Goal: Download file/media

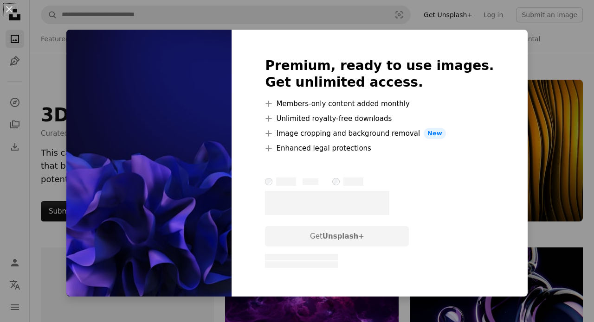
scroll to position [768, 0]
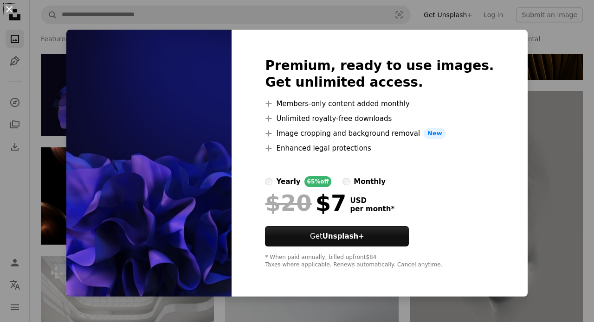
click at [13, 12] on button "An X shape" at bounding box center [9, 9] width 11 height 11
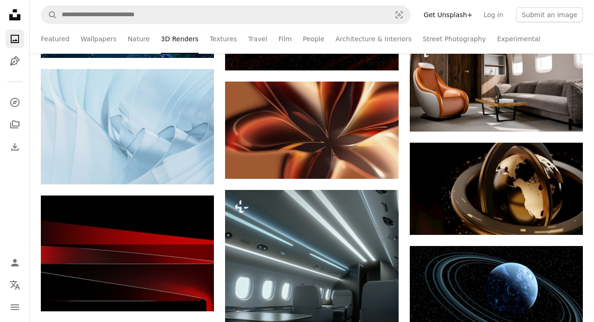
scroll to position [1536, 0]
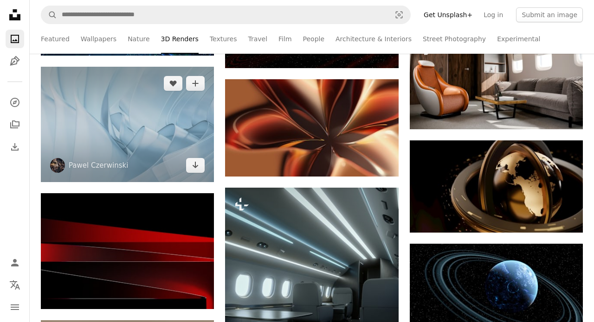
click at [122, 116] on img at bounding box center [127, 125] width 173 height 116
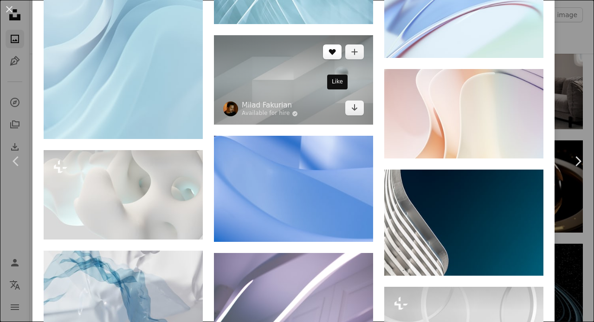
scroll to position [2115, 0]
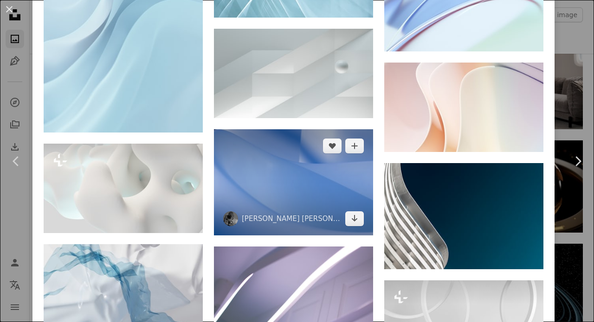
click at [303, 211] on img at bounding box center [293, 182] width 159 height 106
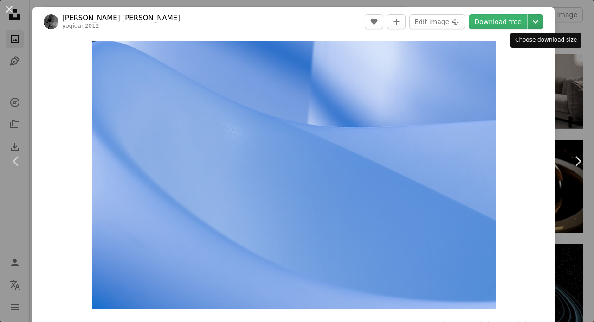
click at [538, 22] on icon "Choose download size" at bounding box center [536, 21] width 6 height 3
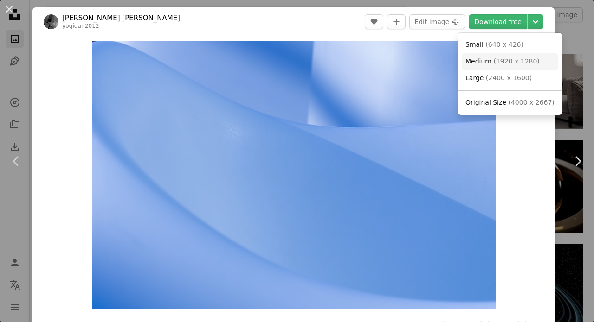
click at [510, 61] on span "( 1920 x 1280 )" at bounding box center [516, 61] width 46 height 7
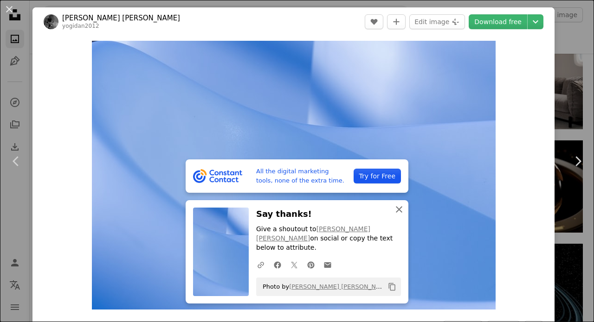
click at [398, 215] on icon "An X shape" at bounding box center [398, 209] width 11 height 11
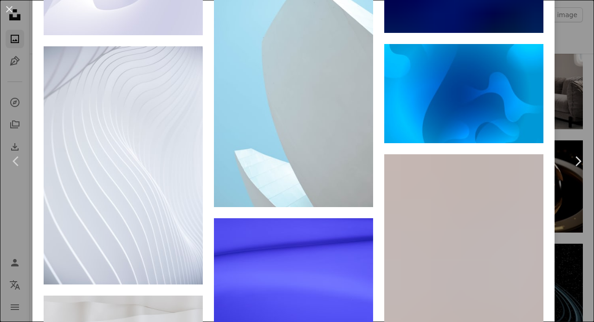
scroll to position [9070, 0]
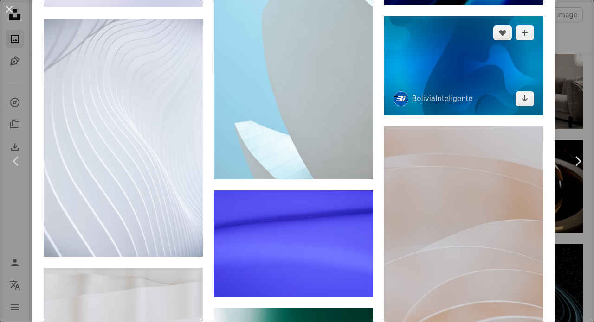
click at [476, 116] on img at bounding box center [463, 65] width 159 height 99
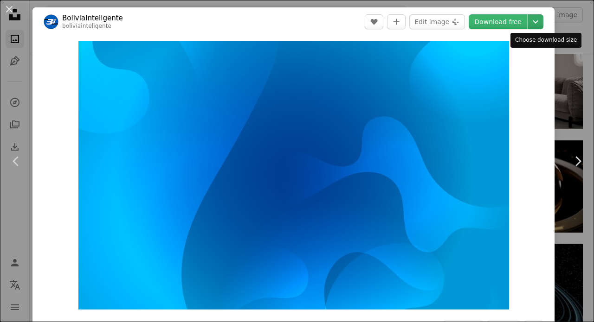
click at [538, 22] on icon "Choose download size" at bounding box center [536, 21] width 6 height 3
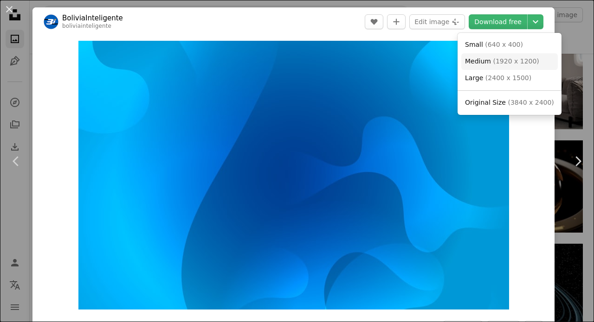
click at [510, 67] on link "Medium ( 1920 x 1200 )" at bounding box center [509, 61] width 96 height 17
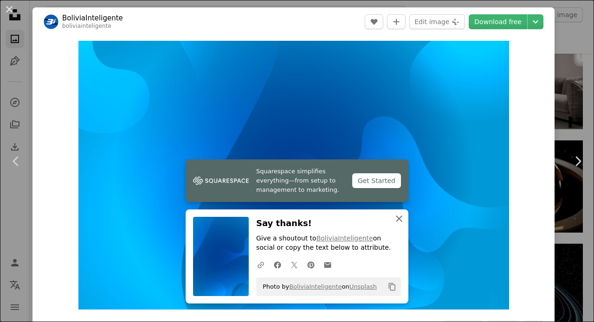
click at [394, 218] on icon "An X shape" at bounding box center [398, 218] width 11 height 11
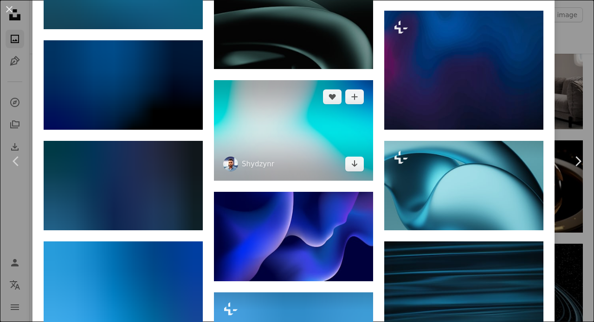
scroll to position [3183, 0]
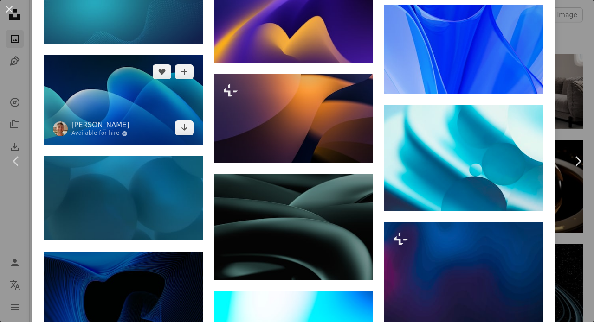
click at [141, 141] on img at bounding box center [123, 100] width 159 height 90
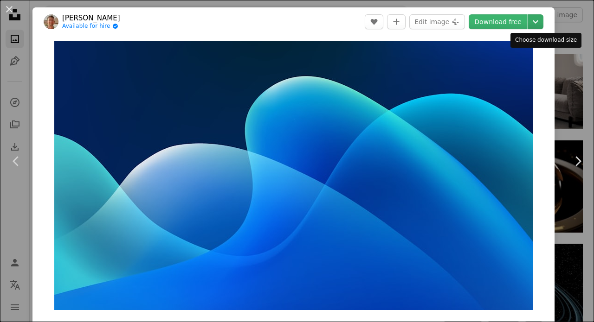
click at [543, 24] on icon "Chevron down" at bounding box center [535, 21] width 15 height 11
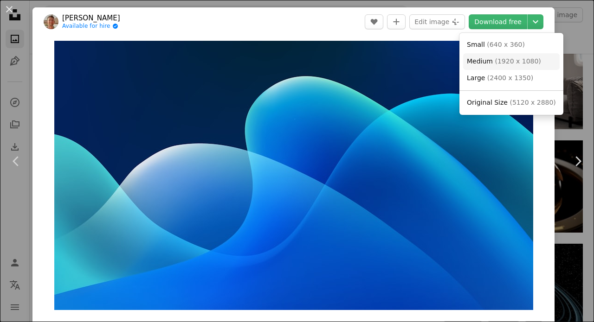
click at [518, 60] on span "( 1920 x 1080 )" at bounding box center [517, 61] width 46 height 7
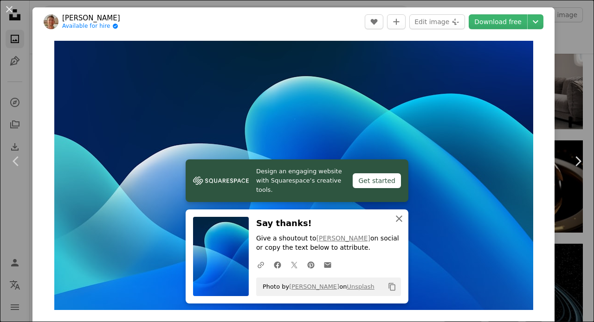
click at [400, 221] on icon "An X shape" at bounding box center [398, 218] width 11 height 11
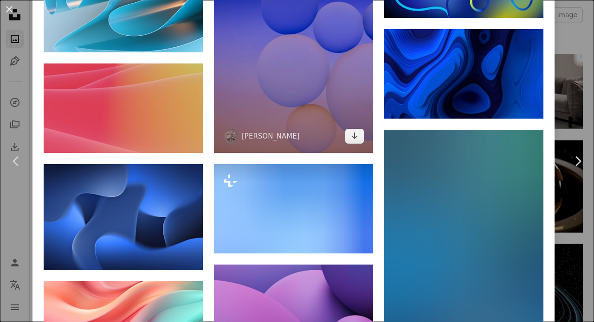
scroll to position [5033, 0]
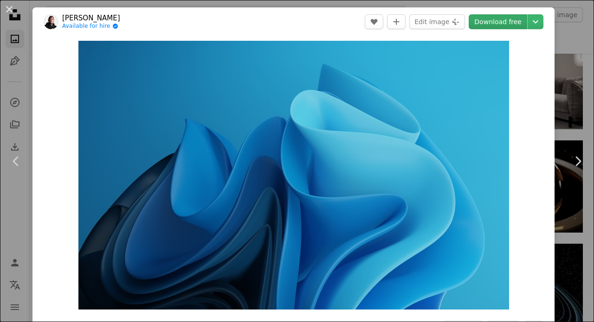
click at [524, 23] on link "Download free" at bounding box center [498, 21] width 58 height 15
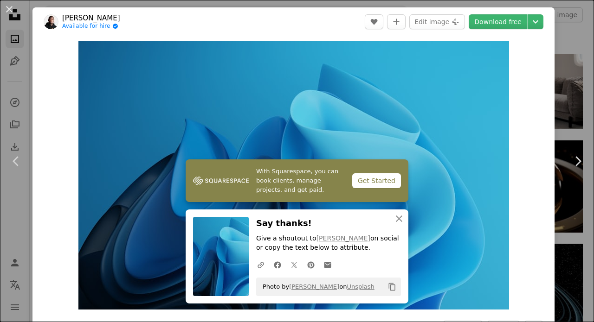
click at [546, 65] on div "Zoom in" at bounding box center [293, 175] width 522 height 278
click at [543, 22] on icon "Chevron down" at bounding box center [535, 21] width 15 height 11
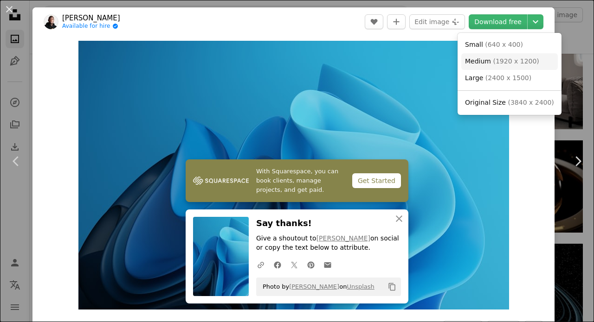
click at [496, 63] on span "( 1920 x 1200 )" at bounding box center [516, 61] width 46 height 7
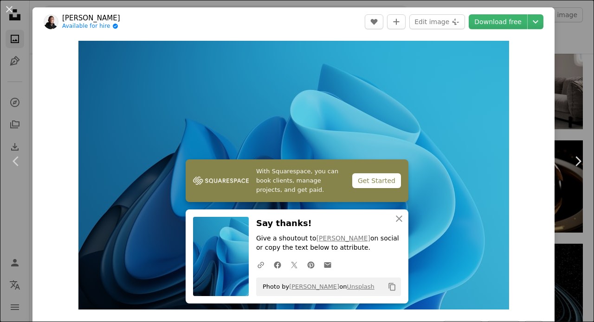
click at [550, 210] on div "Zoom in" at bounding box center [293, 175] width 522 height 278
click at [404, 219] on icon "An X shape" at bounding box center [398, 218] width 11 height 11
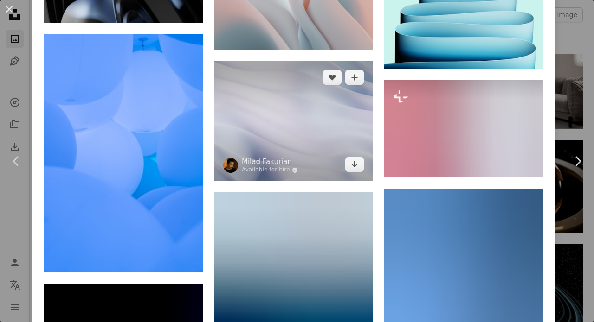
scroll to position [10015, 0]
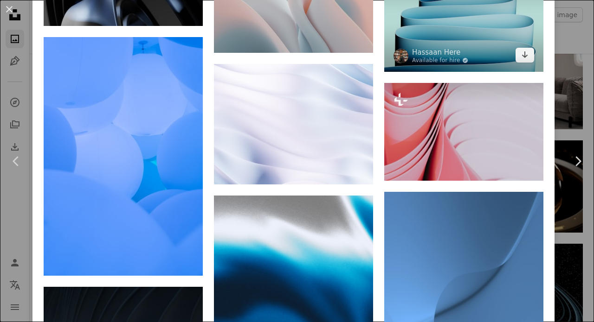
click at [495, 72] on img at bounding box center [463, 19] width 159 height 106
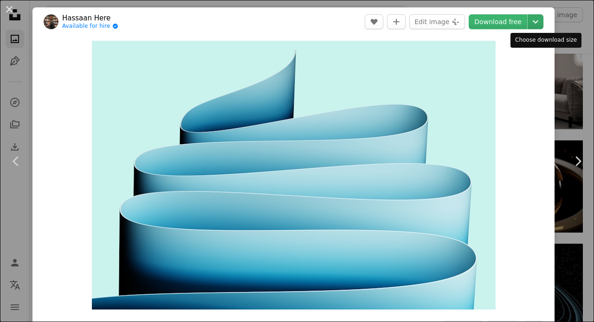
click at [543, 25] on icon "Chevron down" at bounding box center [535, 21] width 15 height 11
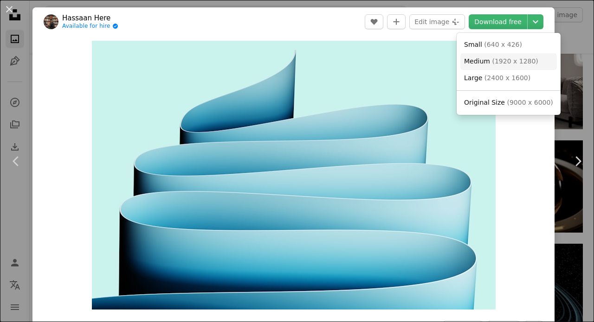
click at [512, 63] on span "( 1920 x 1280 )" at bounding box center [515, 61] width 46 height 7
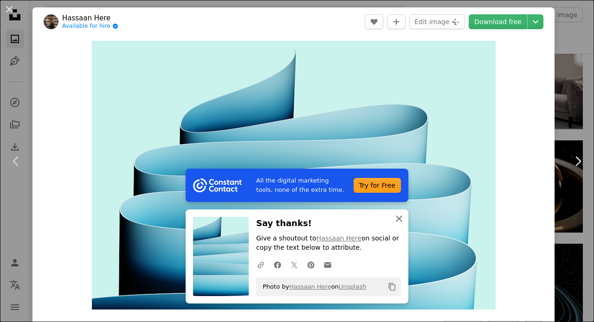
click at [398, 219] on icon "button" at bounding box center [399, 219] width 6 height 6
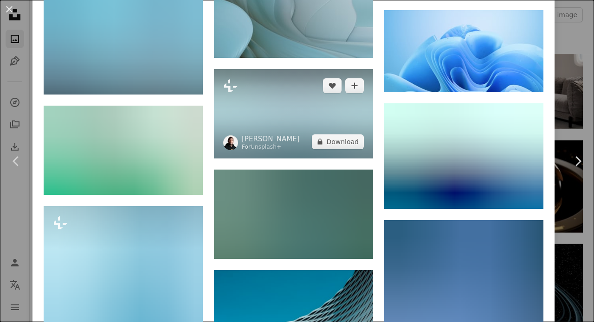
scroll to position [1745, 0]
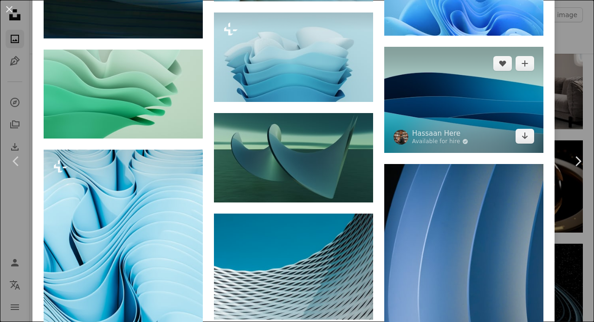
click at [488, 125] on img at bounding box center [463, 100] width 159 height 106
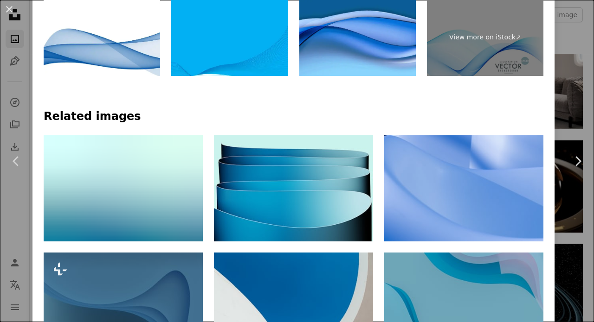
scroll to position [481, 0]
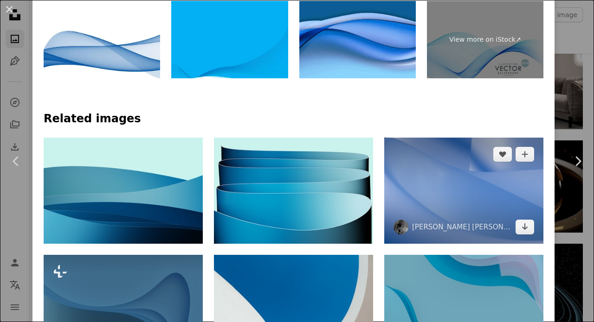
click at [470, 182] on img at bounding box center [463, 191] width 159 height 106
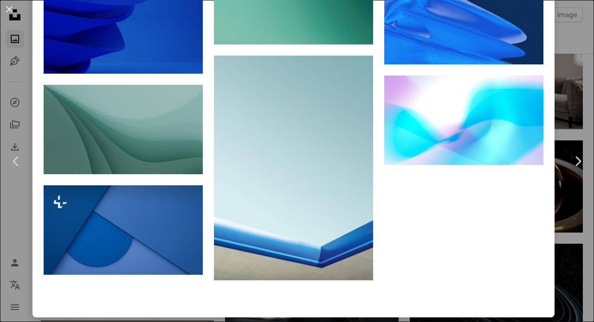
scroll to position [9624, 0]
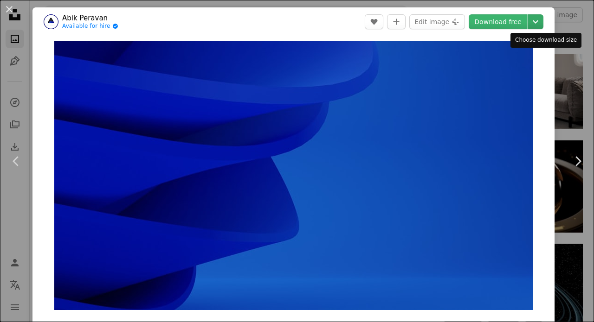
click at [539, 19] on icon "Chevron down" at bounding box center [535, 21] width 15 height 11
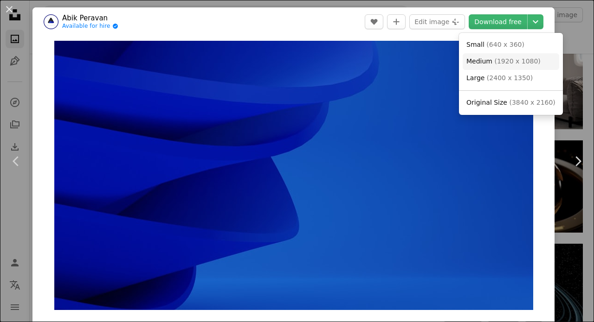
click at [516, 59] on span "( 1920 x 1080 )" at bounding box center [517, 61] width 46 height 7
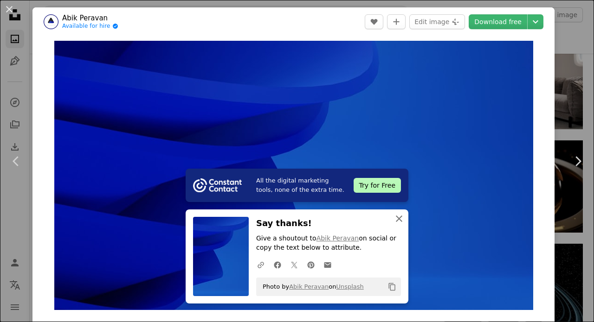
click at [399, 219] on icon "button" at bounding box center [399, 219] width 6 height 6
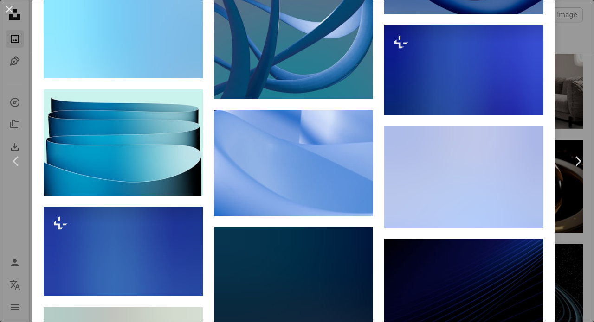
scroll to position [1639, 0]
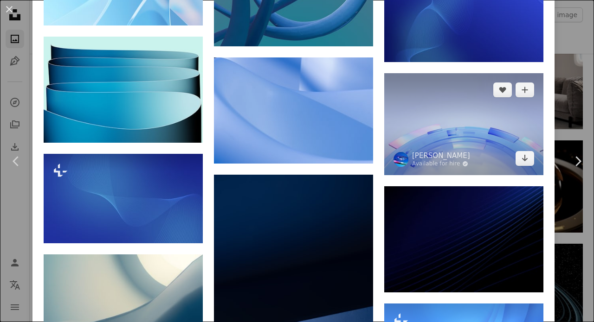
click at [485, 155] on img at bounding box center [463, 124] width 159 height 102
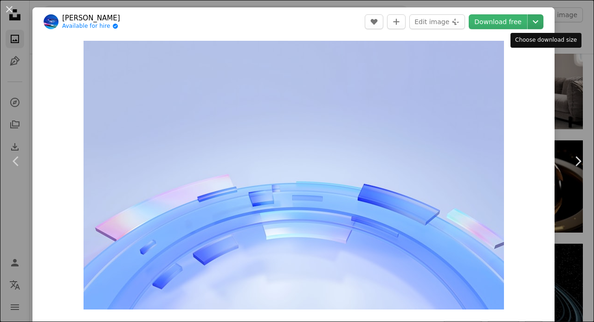
click at [543, 25] on icon "Chevron down" at bounding box center [535, 21] width 15 height 11
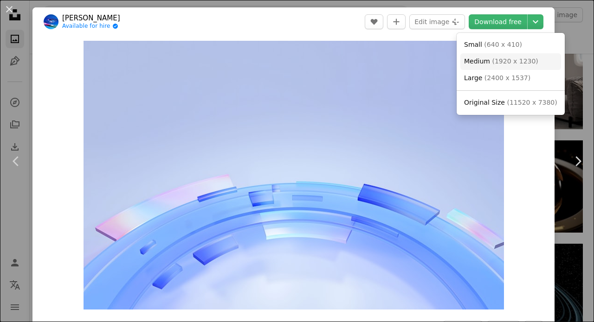
click at [506, 62] on span "( 1920 x 1230 )" at bounding box center [515, 61] width 46 height 7
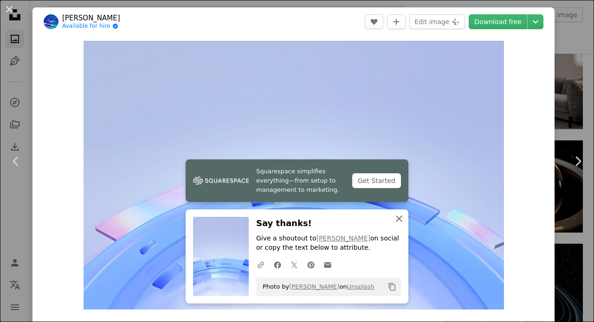
click at [400, 219] on icon "An X shape" at bounding box center [398, 218] width 11 height 11
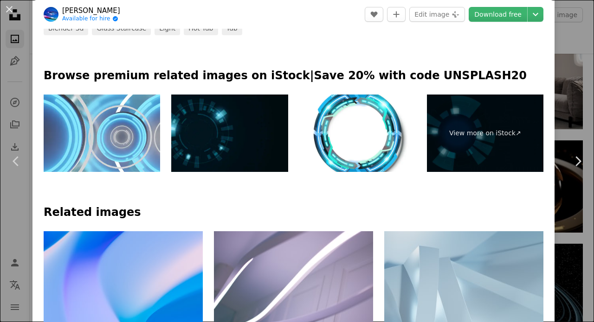
scroll to position [529, 0]
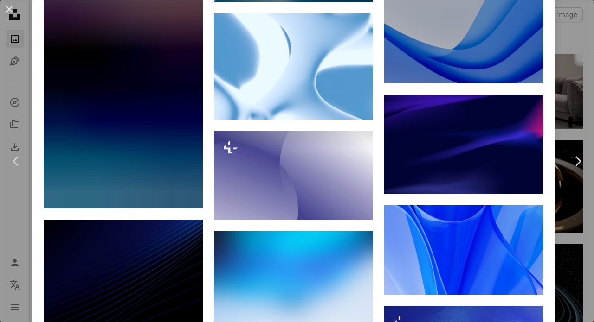
scroll to position [3120, 0]
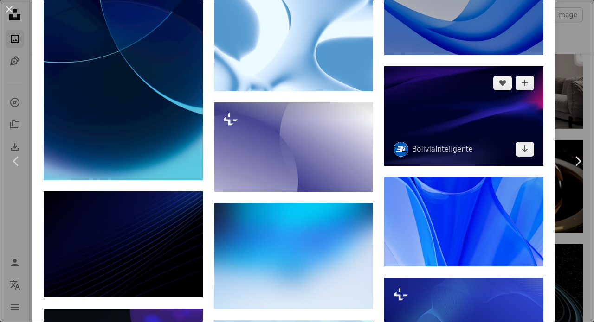
click at [507, 160] on img at bounding box center [463, 115] width 159 height 99
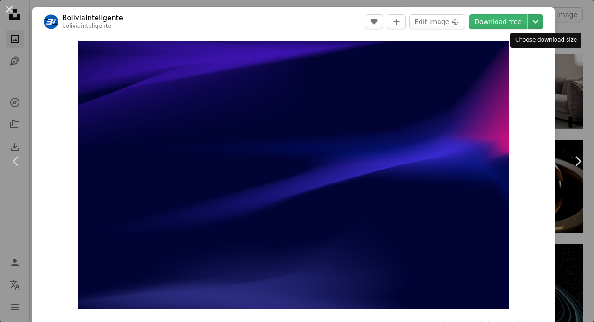
click at [543, 22] on icon "Chevron down" at bounding box center [535, 21] width 15 height 11
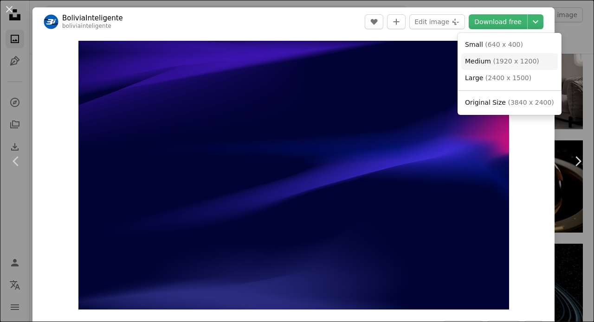
click at [511, 59] on span "( 1920 x 1200 )" at bounding box center [516, 61] width 46 height 7
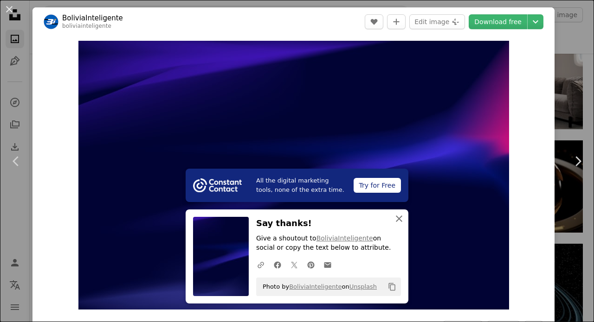
click at [395, 216] on icon "An X shape" at bounding box center [398, 218] width 11 height 11
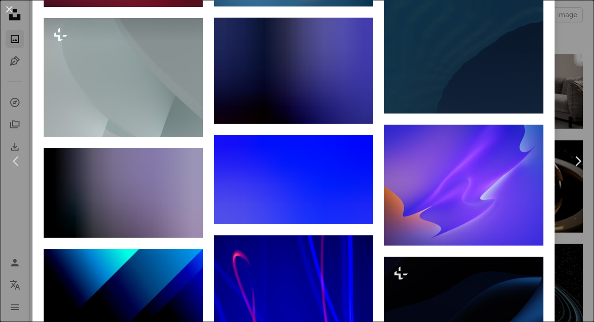
scroll to position [10238, 0]
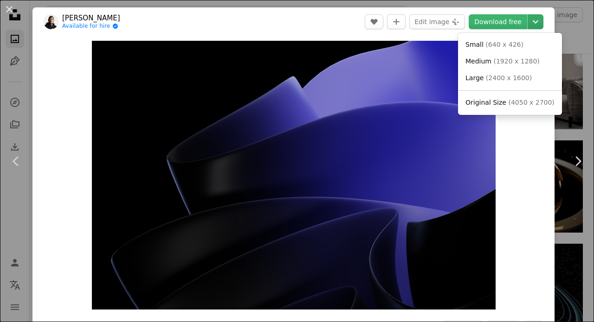
click at [542, 25] on icon "Chevron down" at bounding box center [535, 21] width 15 height 11
click at [513, 57] on span "Medium ( 1920 x 1280 )" at bounding box center [502, 61] width 74 height 9
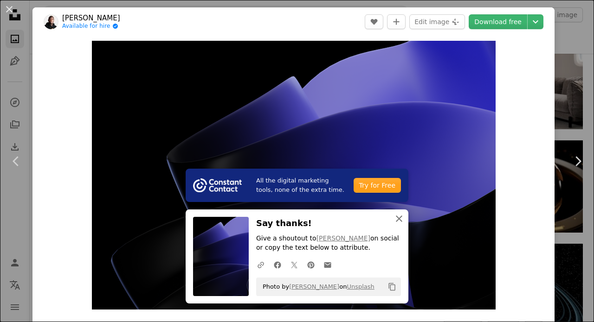
click at [405, 218] on button "An X shape Close" at bounding box center [399, 219] width 19 height 19
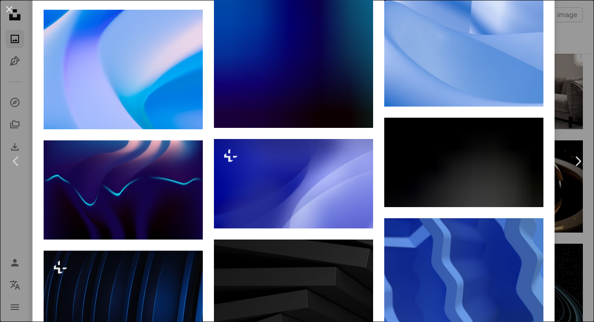
scroll to position [8043, 0]
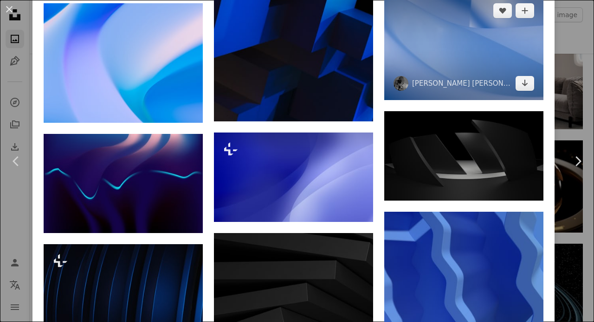
click at [505, 100] on img at bounding box center [463, 47] width 159 height 106
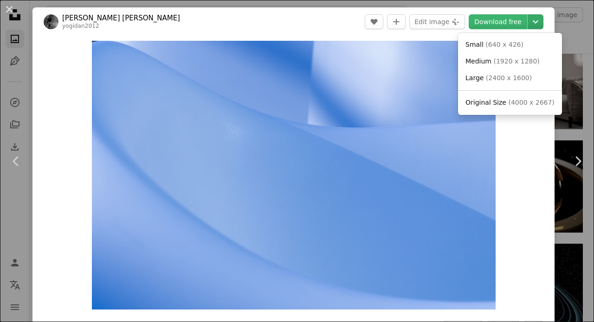
click at [540, 20] on icon "Chevron down" at bounding box center [535, 21] width 15 height 11
click at [526, 64] on span "( 1920 x 1280 )" at bounding box center [516, 61] width 46 height 7
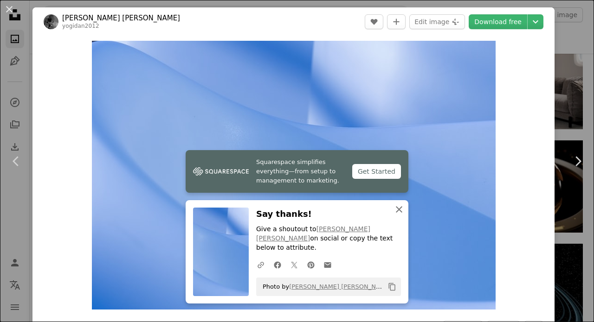
click at [406, 219] on button "An X shape Close" at bounding box center [399, 209] width 19 height 19
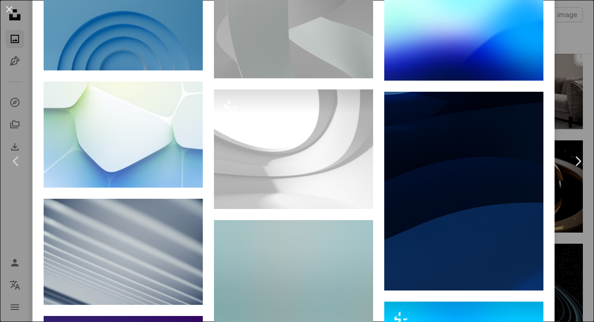
scroll to position [10365, 0]
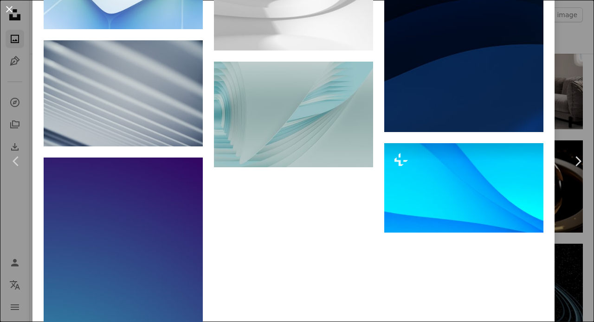
click at [11, 8] on button "An X shape" at bounding box center [9, 9] width 11 height 11
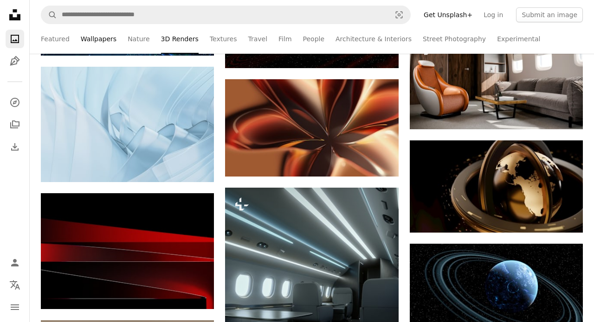
click at [98, 40] on link "Wallpapers" at bounding box center [99, 39] width 36 height 30
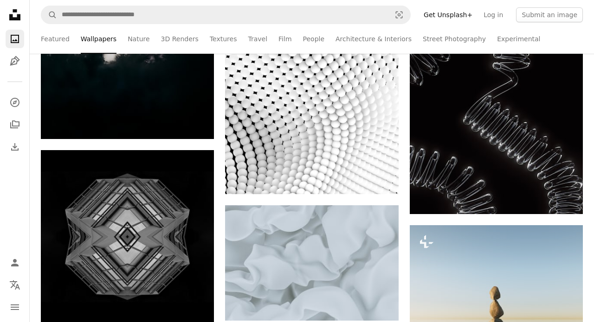
scroll to position [10562, 0]
